Goal: Task Accomplishment & Management: Manage account settings

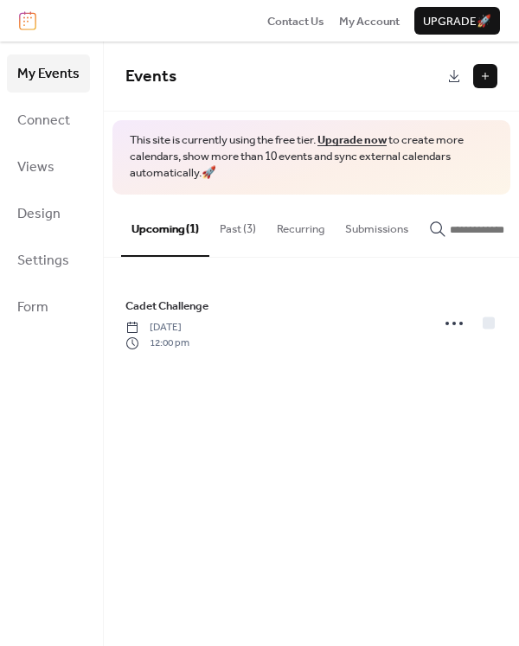
click at [254, 235] on button "Past (3)" at bounding box center [237, 225] width 57 height 61
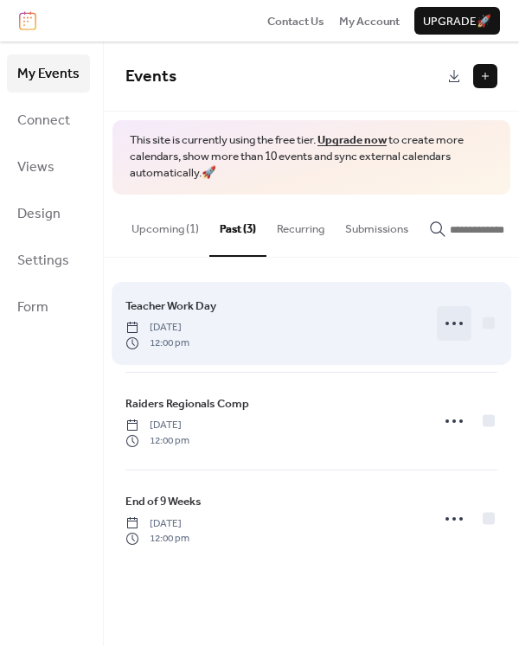
click at [456, 327] on icon at bounding box center [454, 323] width 28 height 28
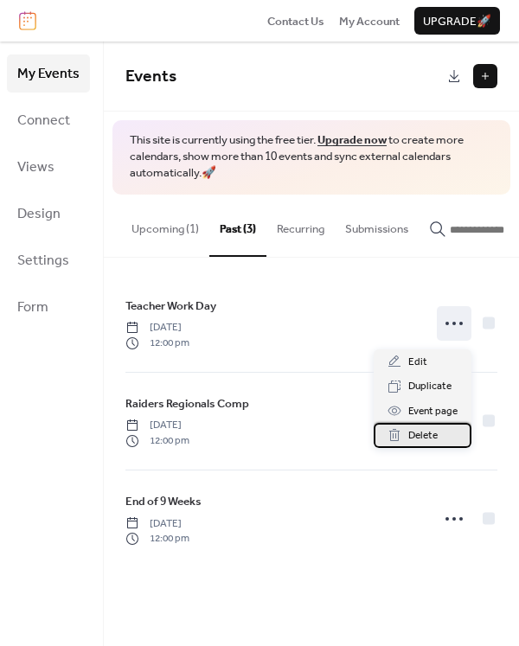
click at [441, 432] on div "Delete" at bounding box center [422, 435] width 98 height 24
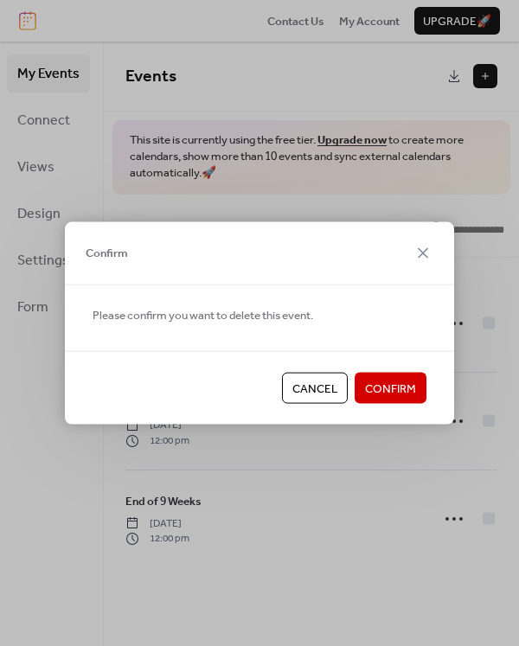
click at [384, 391] on span "Confirm" at bounding box center [390, 388] width 51 height 17
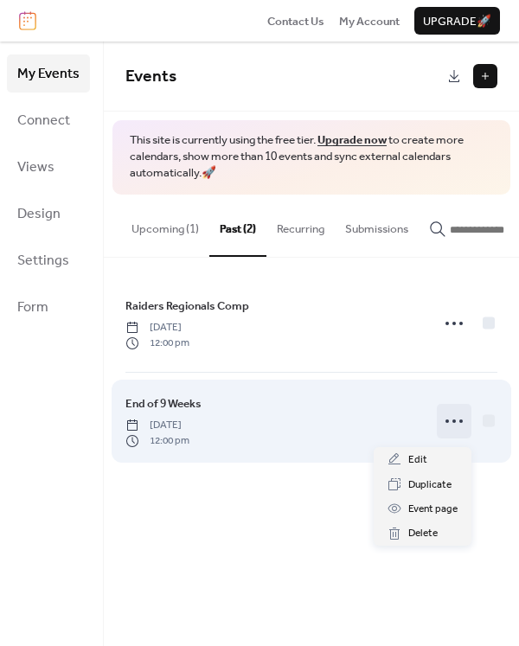
click at [454, 434] on icon at bounding box center [454, 421] width 28 height 28
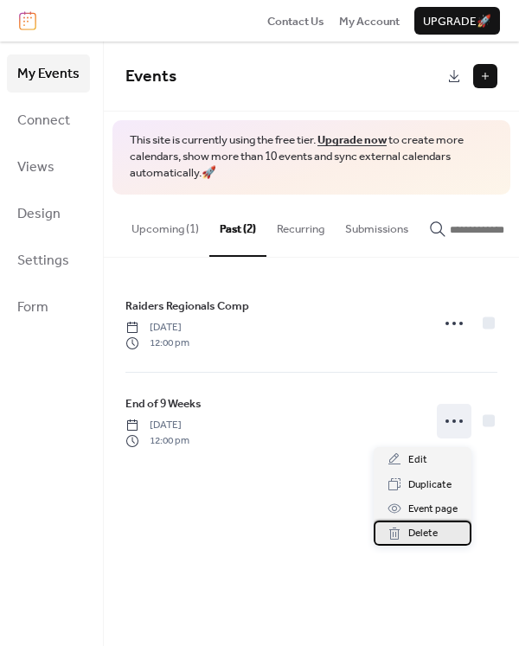
click at [415, 534] on span "Delete" at bounding box center [422, 533] width 29 height 17
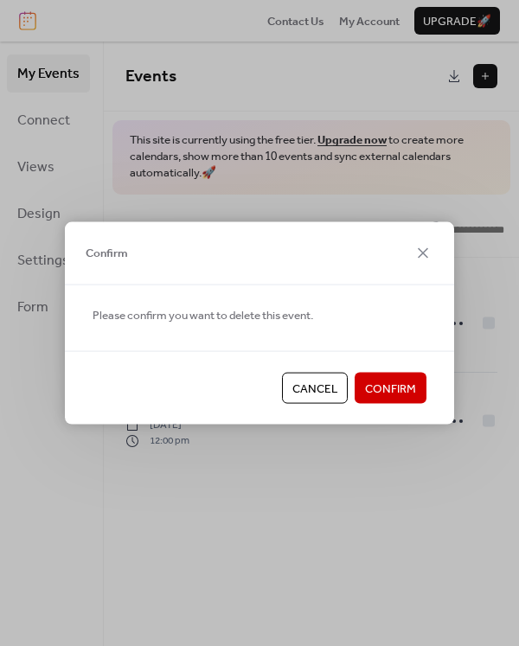
click at [380, 404] on div "Cancel Confirm" at bounding box center [259, 387] width 389 height 73
click at [380, 384] on span "Confirm" at bounding box center [390, 388] width 51 height 17
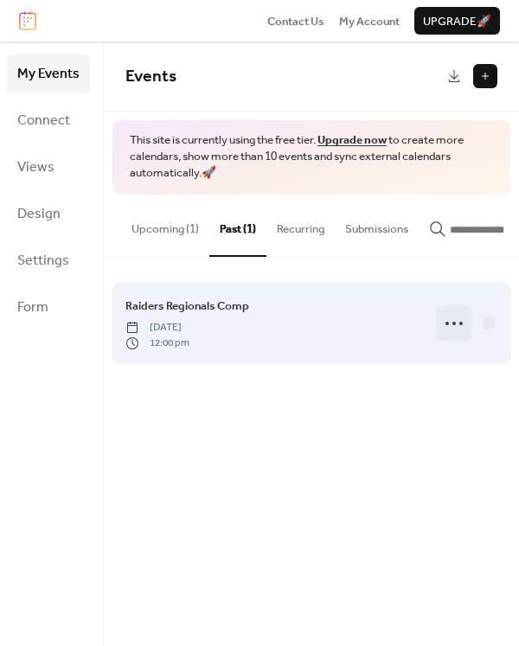
click at [455, 325] on icon at bounding box center [454, 323] width 28 height 28
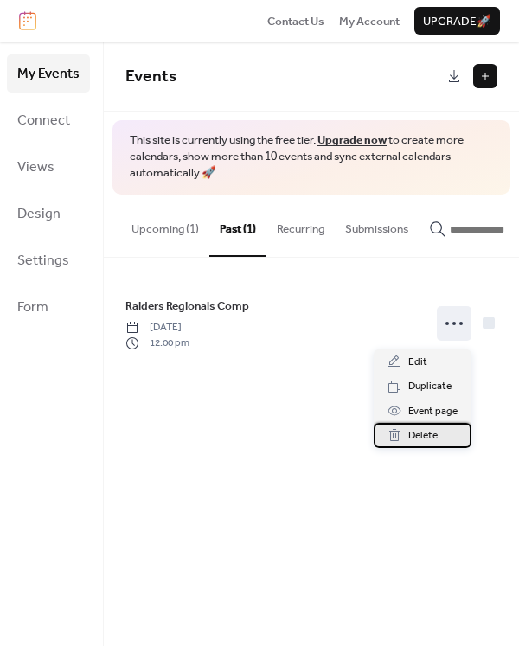
click at [423, 436] on span "Delete" at bounding box center [422, 435] width 29 height 17
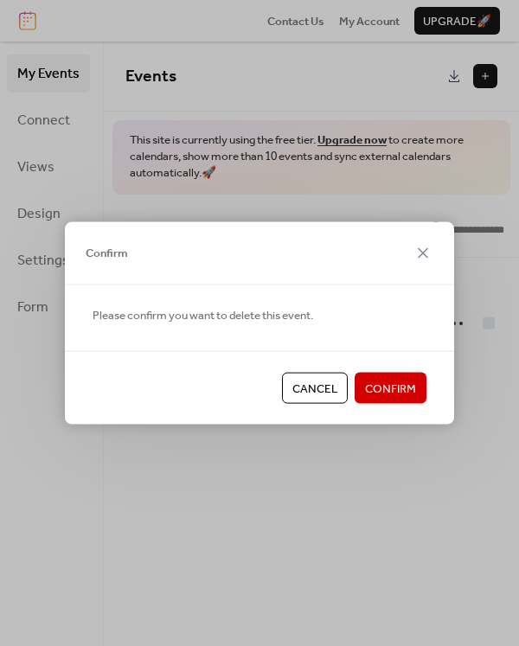
click at [402, 381] on span "Confirm" at bounding box center [390, 388] width 51 height 17
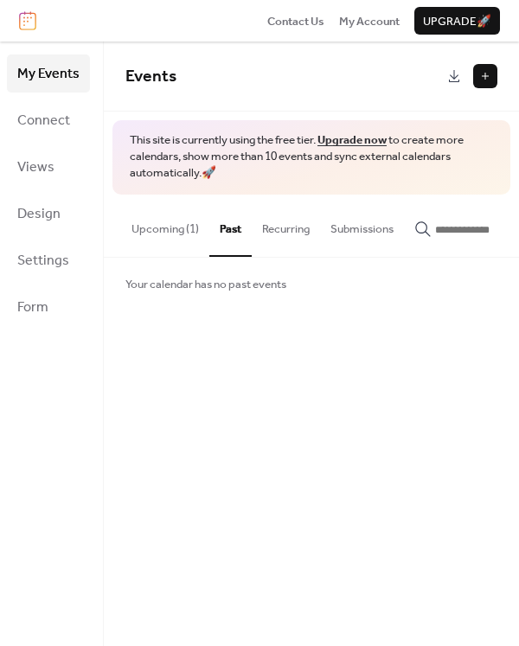
click at [150, 240] on button "Upcoming (1)" at bounding box center [165, 225] width 88 height 61
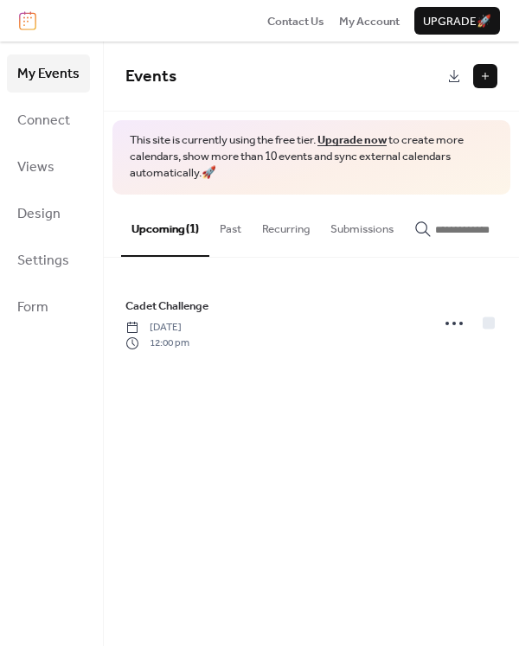
click at [482, 78] on button at bounding box center [485, 76] width 24 height 24
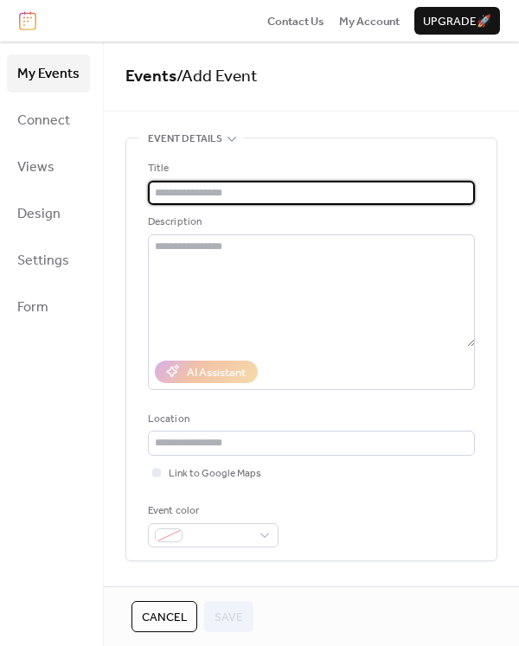
click at [316, 197] on input "text" at bounding box center [311, 193] width 327 height 24
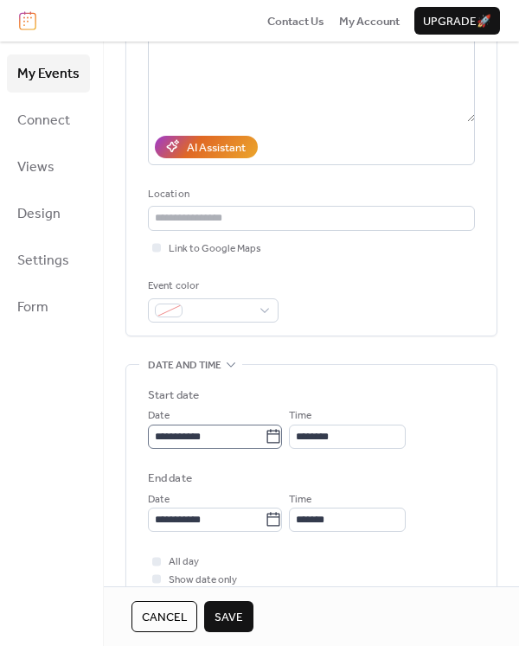
scroll to position [229, 0]
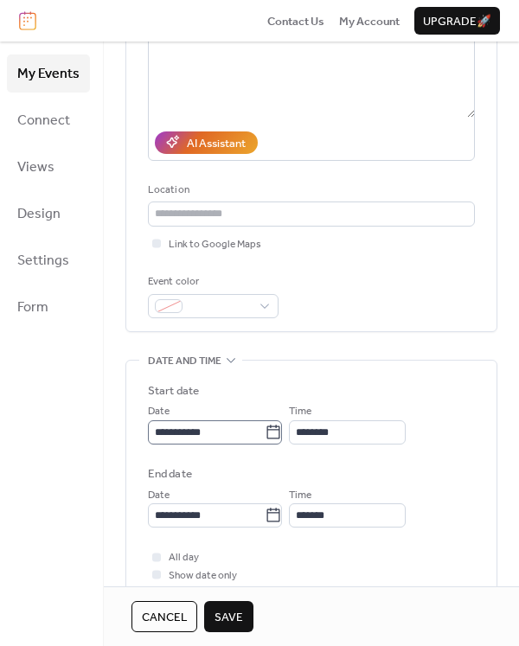
type input "**********"
click at [265, 432] on input "**********" at bounding box center [206, 432] width 117 height 24
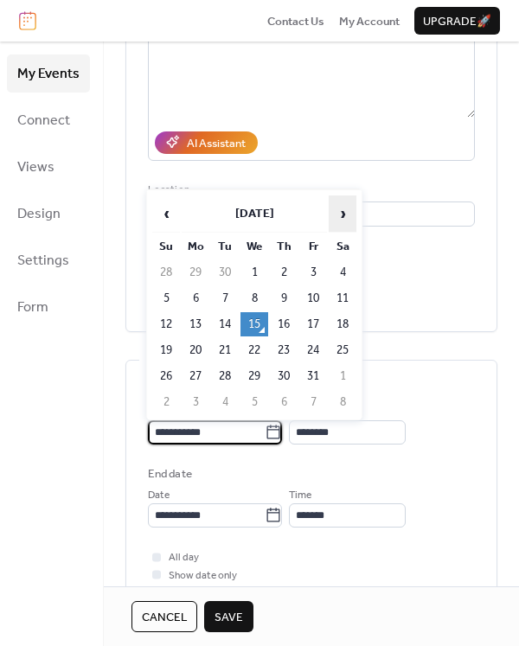
click at [334, 215] on span "›" at bounding box center [342, 213] width 26 height 35
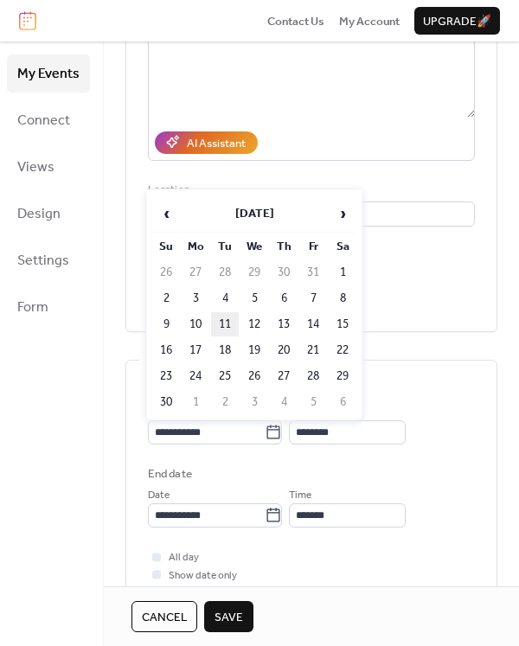
click at [229, 323] on td "11" at bounding box center [225, 324] width 28 height 24
type input "**********"
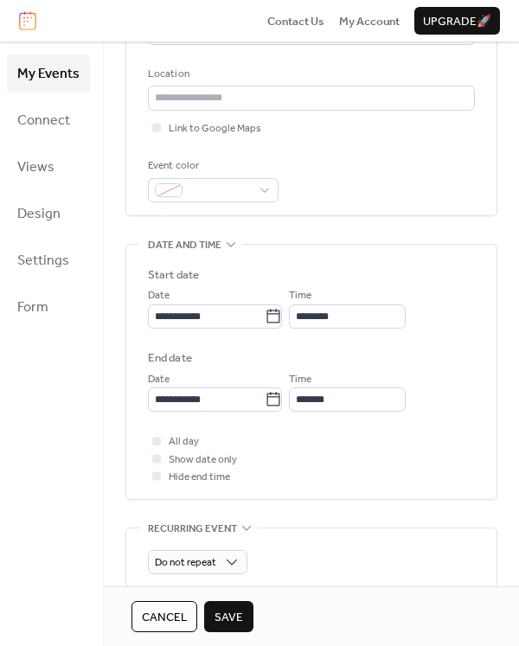
scroll to position [305, 0]
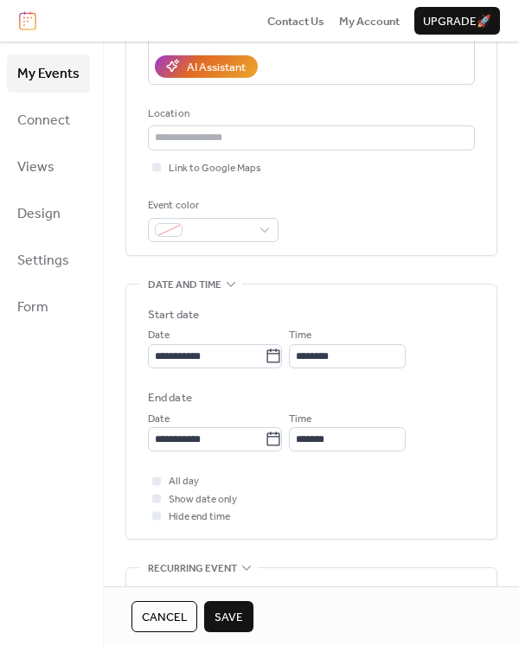
click at [237, 611] on span "Save" at bounding box center [228, 617] width 29 height 17
